Goal: Information Seeking & Learning: Understand process/instructions

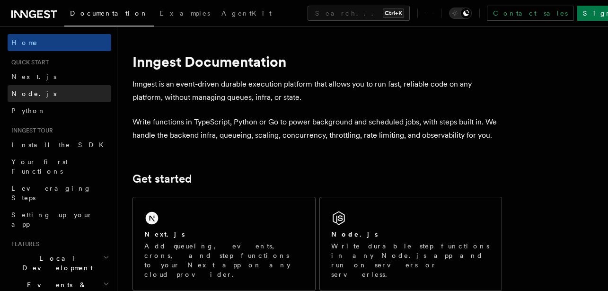
click at [43, 97] on link "Node.js" at bounding box center [60, 93] width 104 height 17
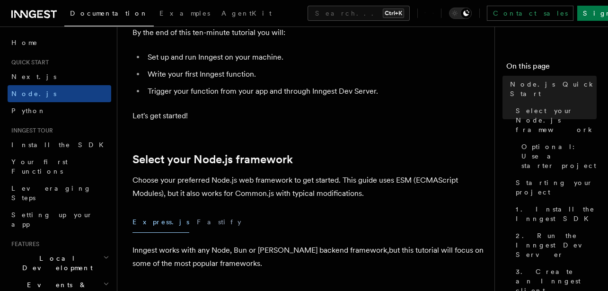
scroll to position [170, 0]
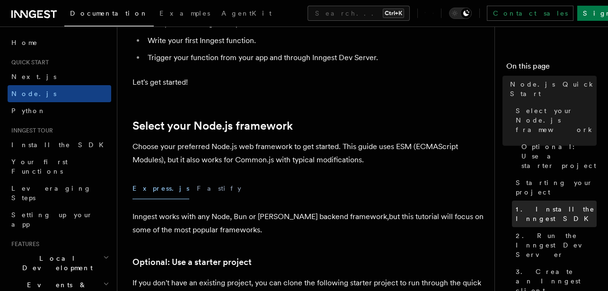
click at [534, 205] on span "1. Install the Inngest SDK" at bounding box center [556, 214] width 81 height 19
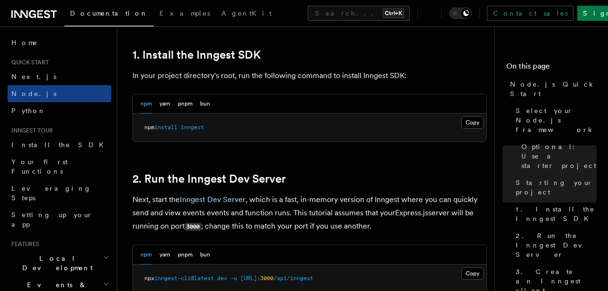
scroll to position [621, 0]
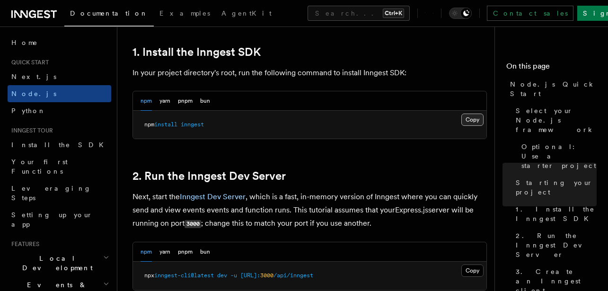
click at [467, 125] on button "Copy Copied" at bounding box center [473, 120] width 22 height 12
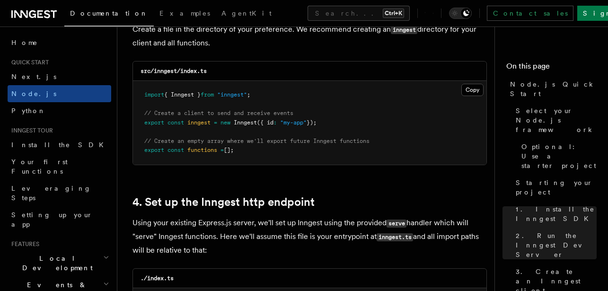
scroll to position [1303, 0]
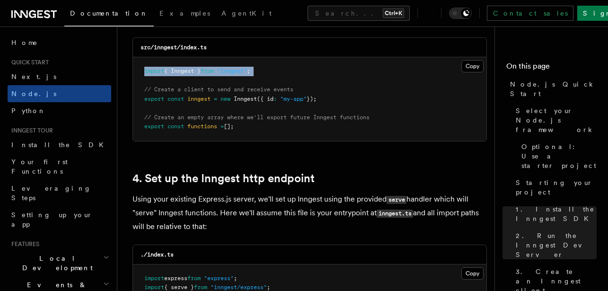
drag, startPoint x: 267, startPoint y: 67, endPoint x: 184, endPoint y: 80, distance: 84.4
click at [184, 80] on pre "import { Inngest } from "inngest" ; // Create a client to send and receive even…" at bounding box center [310, 99] width 354 height 84
copy code "import { Inngest } from "inngest" ;"
drag, startPoint x: 332, startPoint y: 95, endPoint x: 151, endPoint y: 95, distance: 181.4
click at [158, 95] on pre "import { Inngest } from "inngest" ; // Create a client to send and receive even…" at bounding box center [310, 99] width 354 height 84
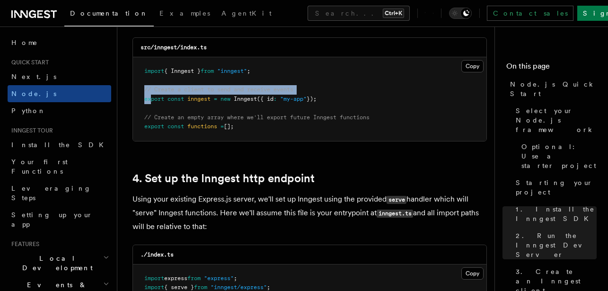
drag, startPoint x: 151, startPoint y: 95, endPoint x: 146, endPoint y: 92, distance: 5.9
click at [146, 92] on pre "import { Inngest } from "inngest" ; // Create a client to send and receive even…" at bounding box center [310, 99] width 354 height 84
click at [146, 92] on span "// Create a client to send and receive events" at bounding box center [218, 89] width 149 height 7
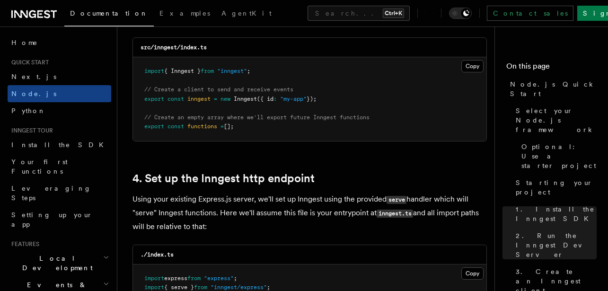
drag, startPoint x: 143, startPoint y: 87, endPoint x: 334, endPoint y: 104, distance: 192.0
click at [334, 104] on pre "import { Inngest } from "inngest" ; // Create a client to send and receive even…" at bounding box center [310, 99] width 354 height 84
copy code "// Create a client to send and receive events export const inngest = new Innges…"
drag, startPoint x: 257, startPoint y: 130, endPoint x: 144, endPoint y: 119, distance: 113.2
click at [144, 119] on pre "import { Inngest } from "inngest" ; // Create a client to send and receive even…" at bounding box center [310, 99] width 354 height 84
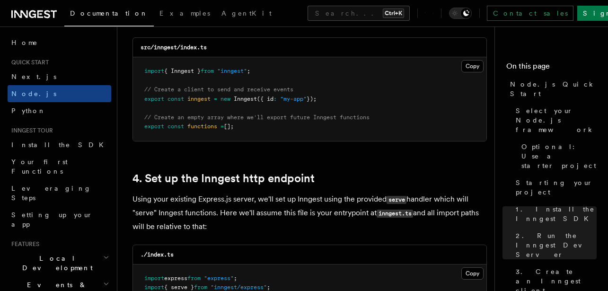
copy code "// Create an empty array where we'll export future Inngest functions export con…"
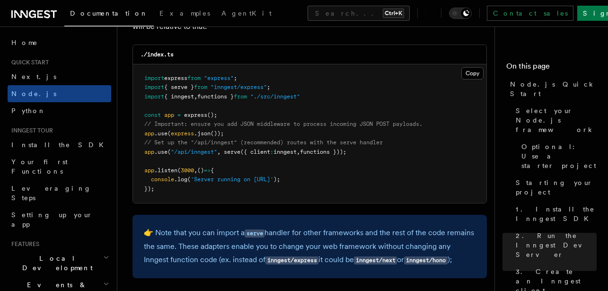
scroll to position [1474, 0]
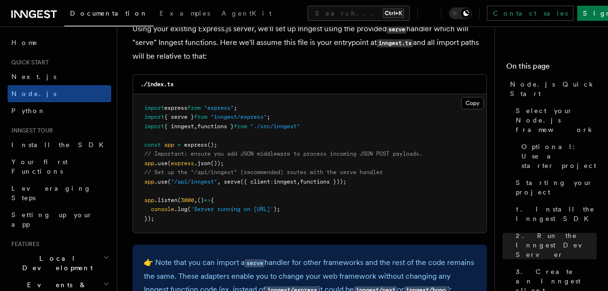
drag, startPoint x: 362, startPoint y: 185, endPoint x: 226, endPoint y: 179, distance: 136.0
click at [226, 179] on pre "import express from "express" ; import { serve } from "inngest/express" ; impor…" at bounding box center [310, 163] width 354 height 139
copy span "serve ({ client : inngest , functions }));"
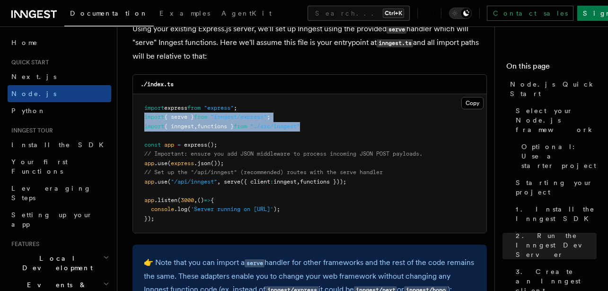
drag, startPoint x: 322, startPoint y: 126, endPoint x: 142, endPoint y: 120, distance: 180.5
click at [142, 120] on pre "import express from "express" ; import { serve } from "inngest/express" ; impor…" at bounding box center [310, 163] width 354 height 139
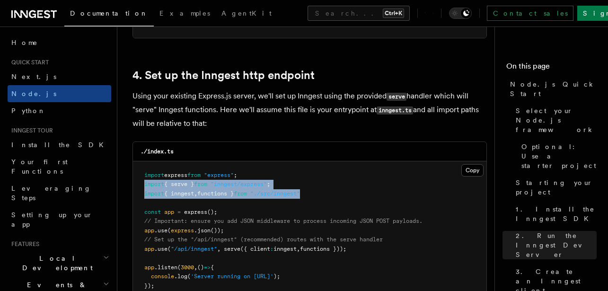
scroll to position [1388, 0]
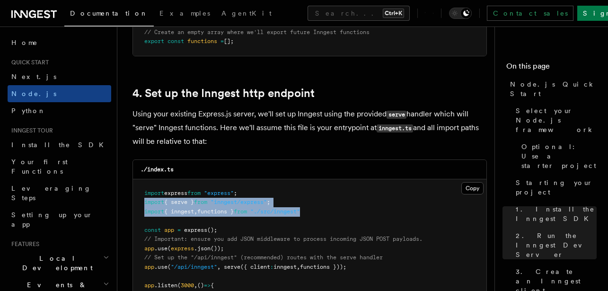
copy code "import { serve } from "inngest/express" ; import { inngest , functions } from "…"
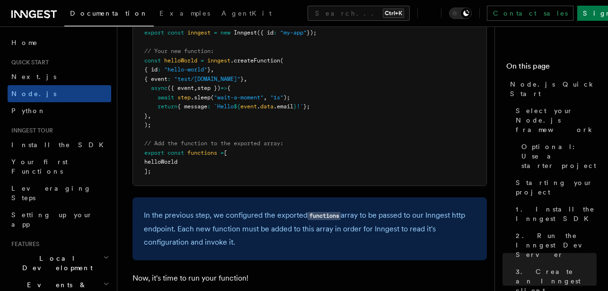
scroll to position [1985, 0]
